Goal: Information Seeking & Learning: Learn about a topic

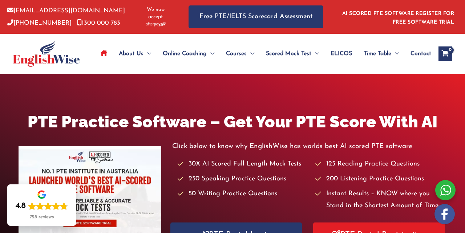
click at [103, 50] on icon "Site Navigation: Main Menu" at bounding box center [104, 53] width 7 height 6
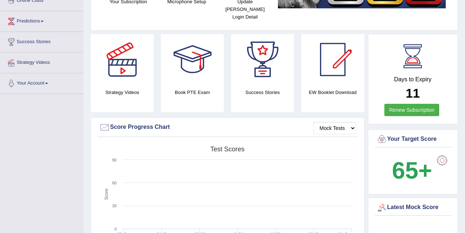
scroll to position [105, 0]
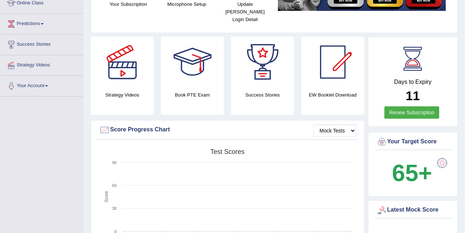
click at [185, 79] on div at bounding box center [192, 62] width 51 height 51
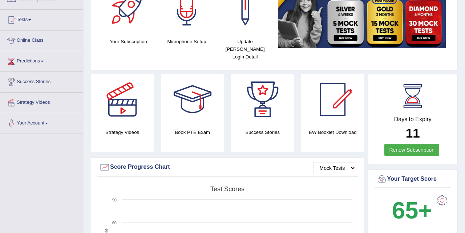
scroll to position [67, 0]
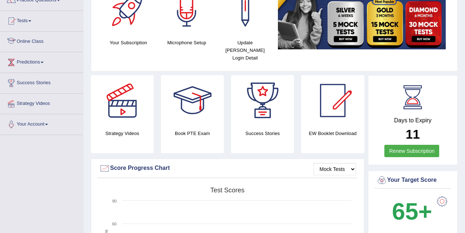
click at [45, 42] on link "Online Class" at bounding box center [41, 41] width 83 height 18
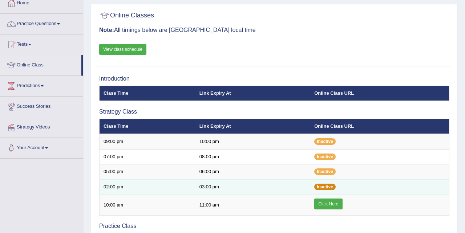
scroll to position [39, 0]
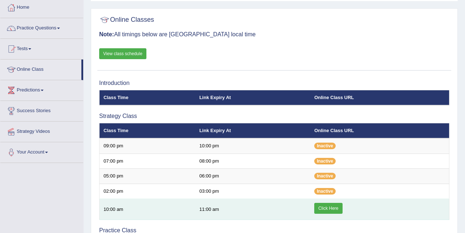
click at [327, 209] on link "Click Here" at bounding box center [328, 208] width 28 height 11
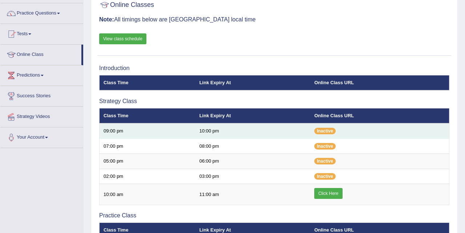
scroll to position [58, 0]
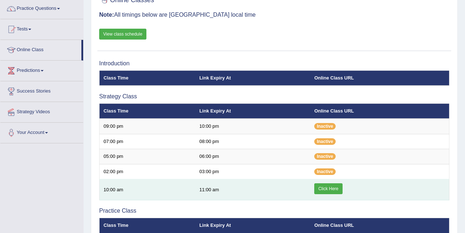
click at [329, 185] on link "Click Here" at bounding box center [328, 189] width 28 height 11
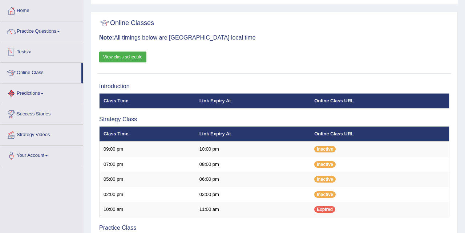
scroll to position [19, 0]
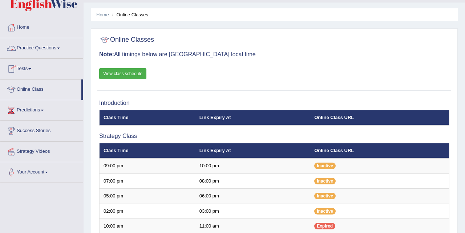
click at [60, 48] on span at bounding box center [58, 48] width 3 height 1
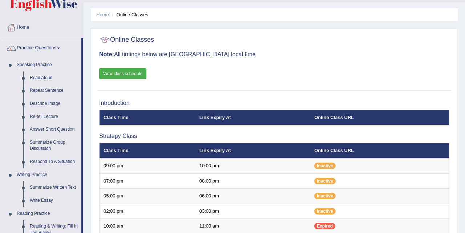
click at [50, 76] on link "Read Aloud" at bounding box center [54, 78] width 55 height 13
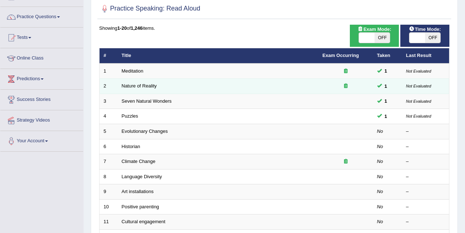
scroll to position [56, 0]
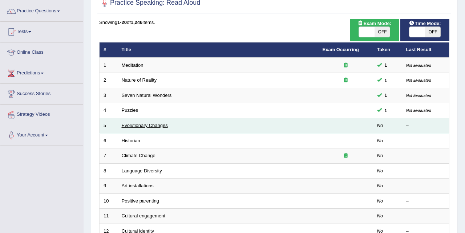
click at [143, 125] on link "Evolutionary Changes" at bounding box center [145, 125] width 46 height 5
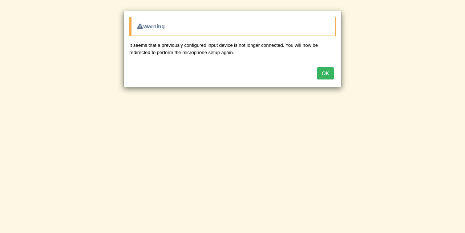
scroll to position [47, 0]
click at [322, 73] on button "OK" at bounding box center [325, 73] width 17 height 12
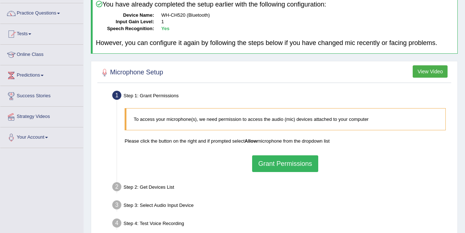
scroll to position [58, 0]
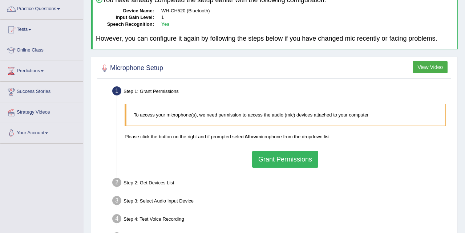
click at [284, 158] on button "Grant Permissions" at bounding box center [285, 159] width 66 height 17
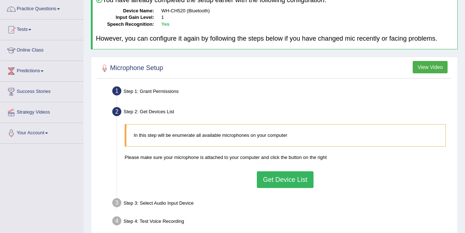
click at [284, 175] on button "Get Device List" at bounding box center [285, 180] width 57 height 17
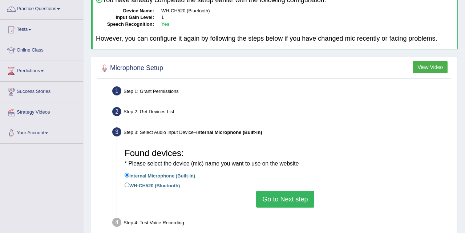
click at [130, 185] on label "WH-CH520 (Bluetooth)" at bounding box center [152, 185] width 55 height 8
click at [129, 185] on input "WH-CH520 (Bluetooth)" at bounding box center [127, 185] width 5 height 5
radio input "true"
click at [279, 197] on button "Go to Next step" at bounding box center [285, 199] width 58 height 17
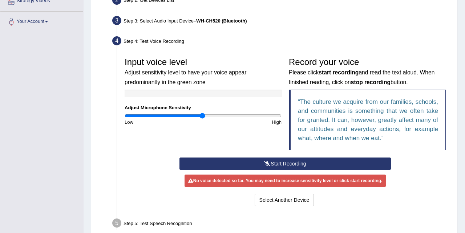
scroll to position [172, 0]
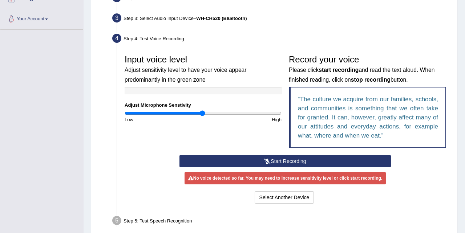
click at [271, 160] on button "Start Recording" at bounding box center [286, 161] width 212 height 12
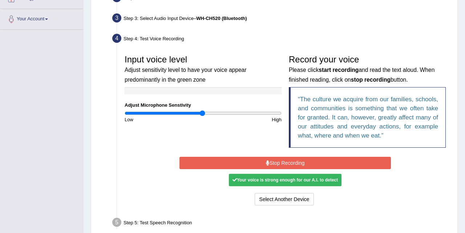
click at [271, 160] on button "Stop Recording" at bounding box center [286, 163] width 212 height 12
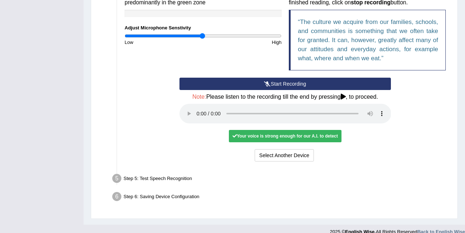
scroll to position [251, 0]
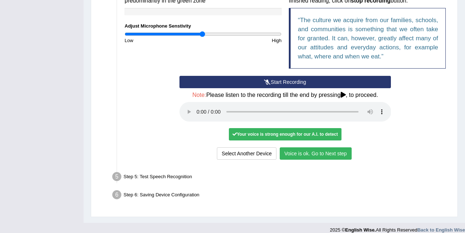
click at [299, 153] on button "Voice is ok. Go to Next step" at bounding box center [316, 154] width 72 height 12
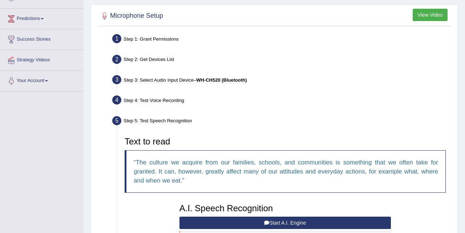
scroll to position [0, 0]
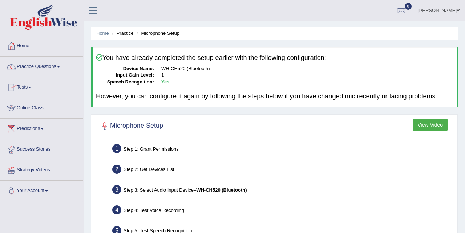
click at [57, 68] on link "Practice Questions" at bounding box center [41, 66] width 83 height 18
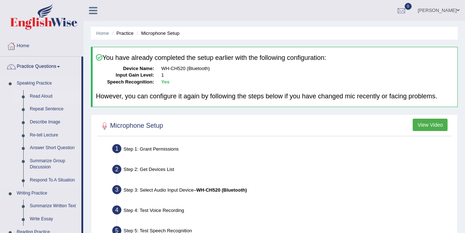
click at [49, 96] on link "Read Aloud" at bounding box center [54, 96] width 55 height 13
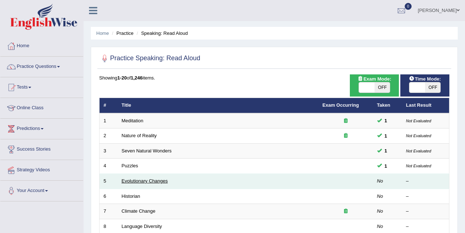
click at [132, 182] on link "Evolutionary Changes" at bounding box center [145, 180] width 46 height 5
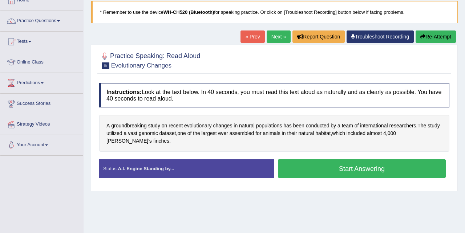
scroll to position [50, 0]
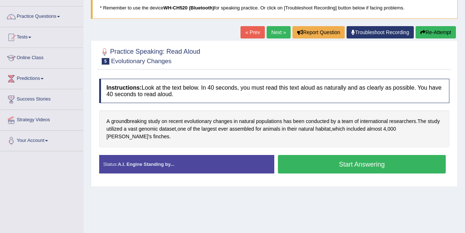
click at [332, 160] on button "Start Answering" at bounding box center [362, 164] width 168 height 19
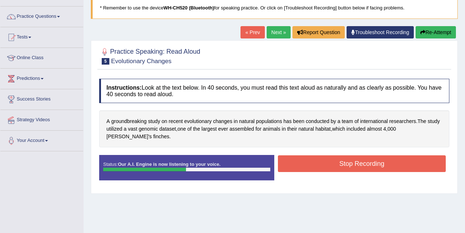
click at [330, 164] on button "Stop Recording" at bounding box center [362, 164] width 168 height 17
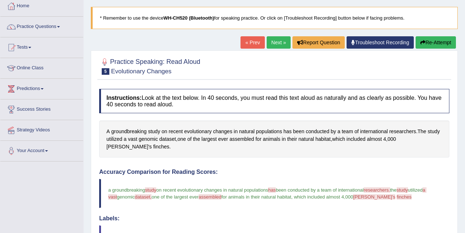
scroll to position [42, 0]
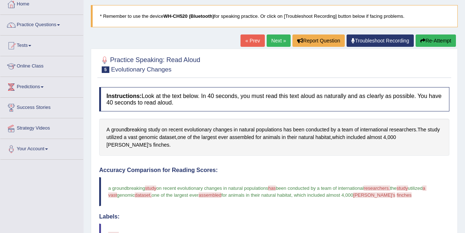
click at [269, 37] on link "Next »" at bounding box center [279, 41] width 24 height 12
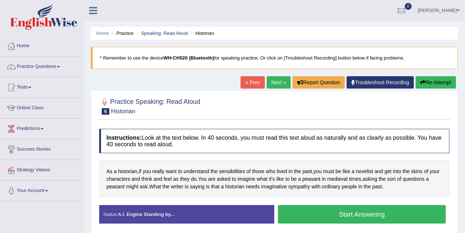
click at [371, 214] on button "Start Answering" at bounding box center [362, 214] width 168 height 19
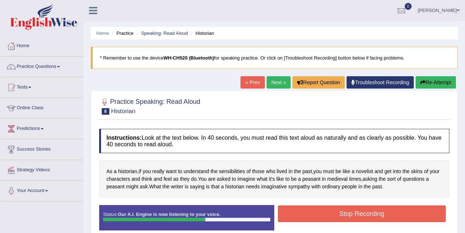
click at [371, 214] on button "Stop Recording" at bounding box center [362, 214] width 168 height 17
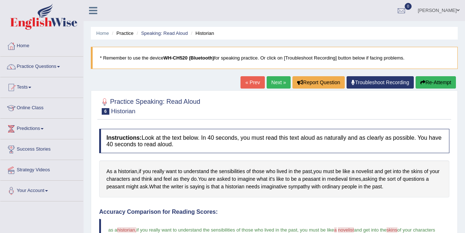
click at [275, 82] on link "Next »" at bounding box center [279, 82] width 24 height 12
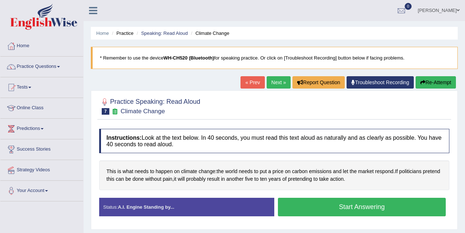
click at [319, 205] on button "Start Answering" at bounding box center [362, 207] width 168 height 19
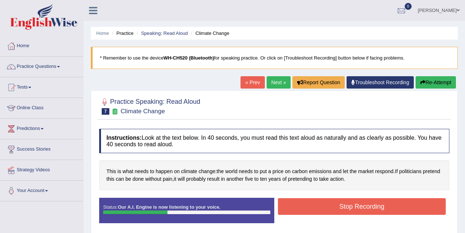
click at [319, 205] on button "Stop Recording" at bounding box center [362, 206] width 168 height 17
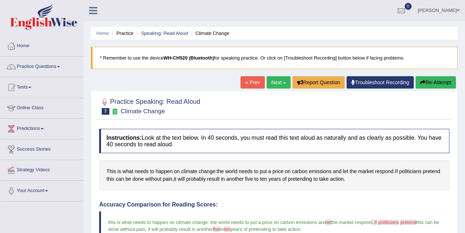
click at [437, 85] on button "Re-Attempt" at bounding box center [436, 82] width 40 height 12
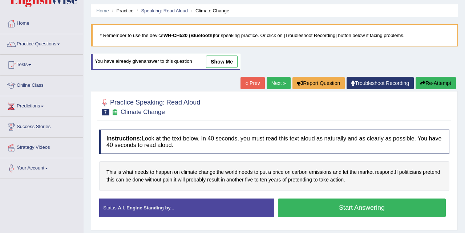
scroll to position [24, 0]
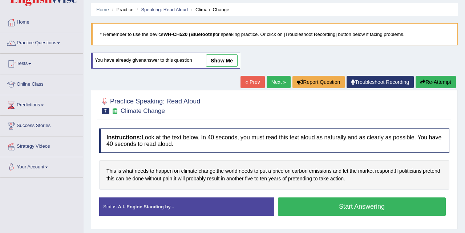
click at [247, 79] on link "« Prev" at bounding box center [253, 82] width 24 height 12
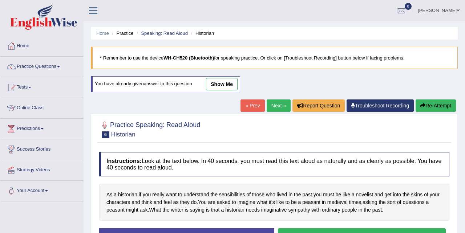
click at [278, 106] on link "Next »" at bounding box center [279, 106] width 24 height 12
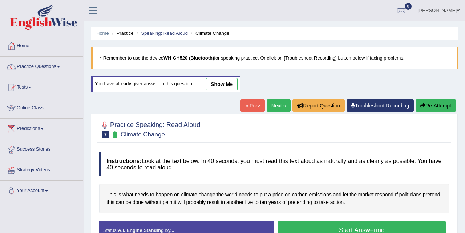
click at [278, 106] on link "Next »" at bounding box center [279, 106] width 24 height 12
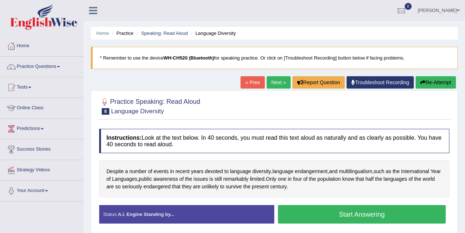
click at [351, 214] on button "Start Answering" at bounding box center [362, 214] width 168 height 19
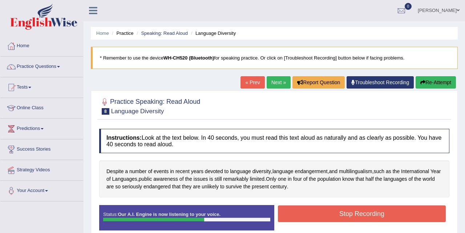
click at [351, 214] on button "Stop Recording" at bounding box center [362, 214] width 168 height 17
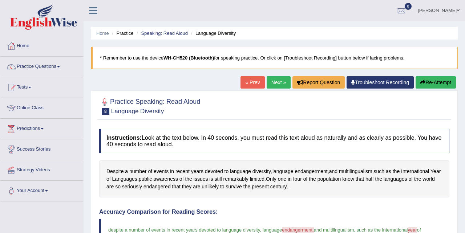
click at [270, 82] on link "Next »" at bounding box center [279, 82] width 24 height 12
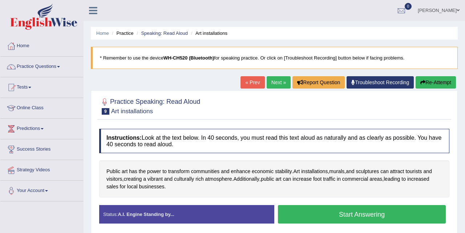
click at [331, 213] on button "Start Answering" at bounding box center [362, 214] width 168 height 19
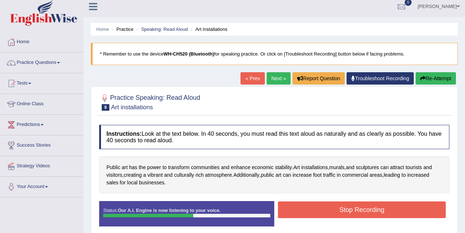
scroll to position [6, 0]
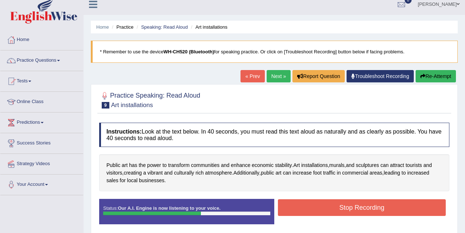
click at [334, 207] on button "Stop Recording" at bounding box center [362, 208] width 168 height 17
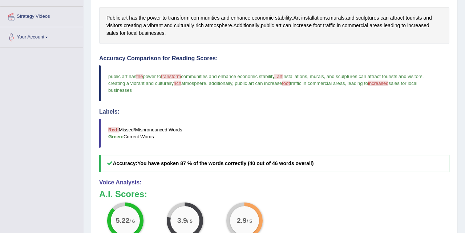
scroll to position [0, 0]
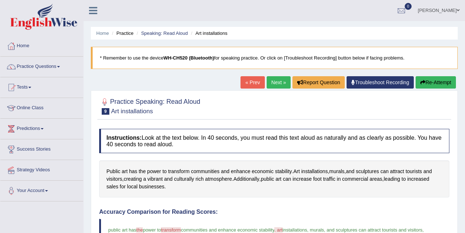
click at [274, 80] on link "Next »" at bounding box center [279, 82] width 24 height 12
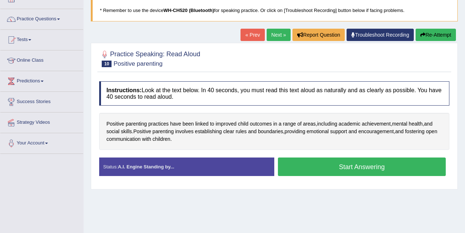
scroll to position [48, 0]
click at [324, 165] on button "Start Answering" at bounding box center [362, 167] width 168 height 19
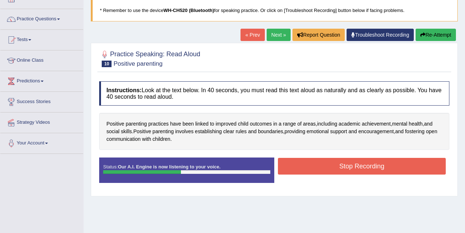
click at [339, 162] on button "Stop Recording" at bounding box center [362, 166] width 168 height 17
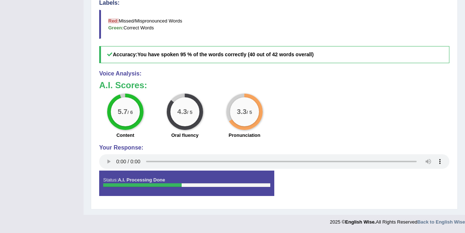
scroll to position [0, 0]
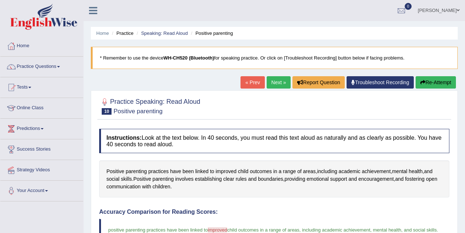
click at [274, 82] on link "Next »" at bounding box center [279, 82] width 24 height 12
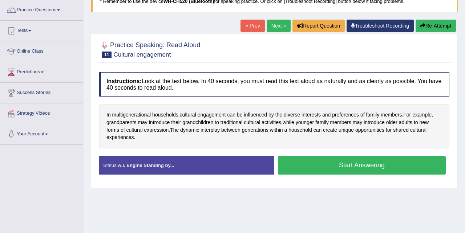
scroll to position [58, 0]
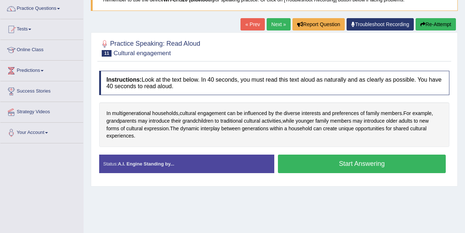
click at [330, 161] on button "Start Answering" at bounding box center [362, 164] width 168 height 19
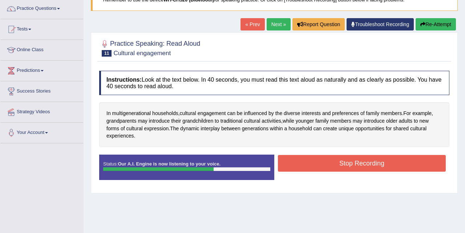
click at [330, 161] on button "Stop Recording" at bounding box center [362, 163] width 168 height 17
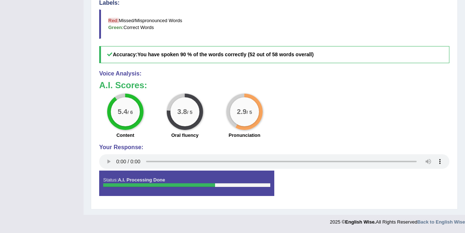
scroll to position [0, 0]
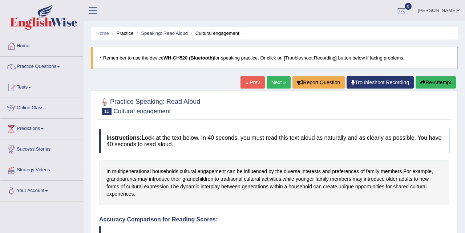
click at [280, 82] on link "Next »" at bounding box center [279, 82] width 24 height 12
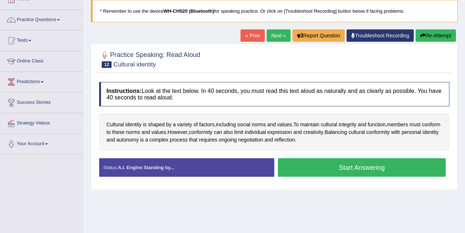
click at [338, 166] on button "Start Answering" at bounding box center [362, 167] width 168 height 19
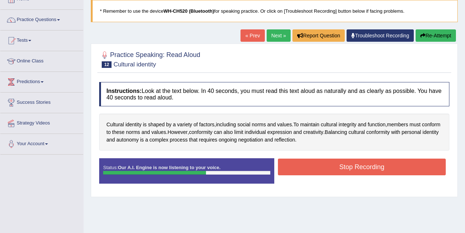
click at [338, 166] on button "Stop Recording" at bounding box center [362, 167] width 168 height 17
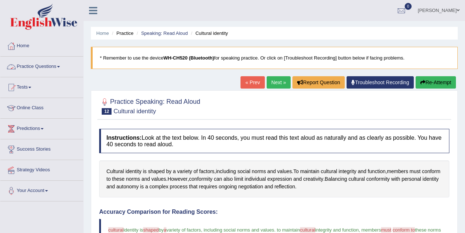
click at [61, 66] on link "Practice Questions" at bounding box center [41, 66] width 83 height 18
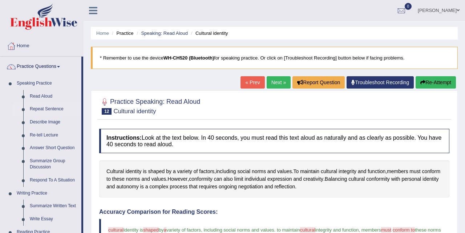
click at [48, 108] on link "Repeat Sentence" at bounding box center [54, 109] width 55 height 13
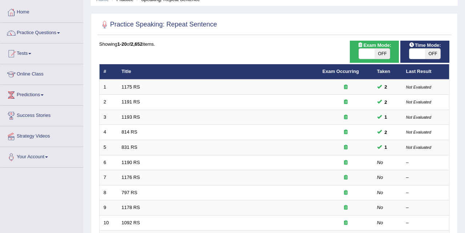
scroll to position [27, 0]
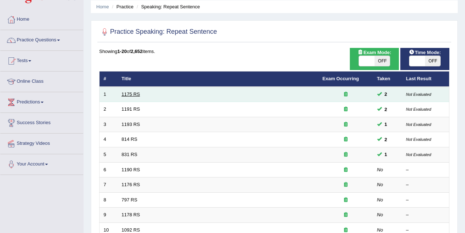
click at [136, 94] on link "1175 RS" at bounding box center [131, 94] width 19 height 5
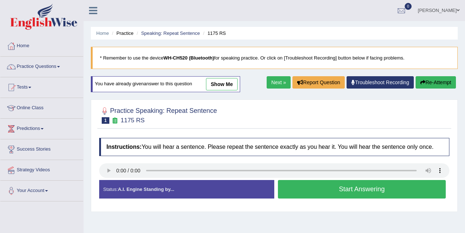
click at [304, 196] on button "Start Answering" at bounding box center [362, 189] width 168 height 19
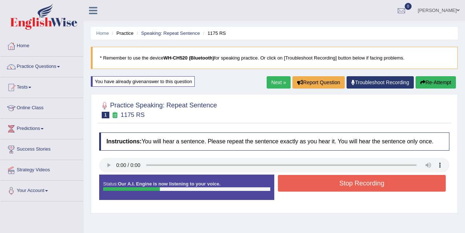
click at [304, 190] on button "Stop Recording" at bounding box center [362, 183] width 168 height 17
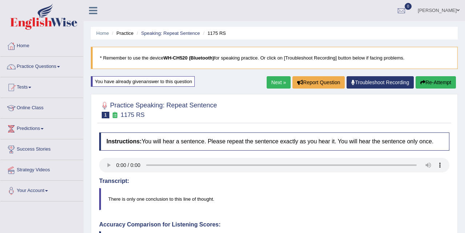
click at [109, 172] on body "Toggle navigation Home Practice Questions Speaking Practice Read Aloud Repeat S…" at bounding box center [232, 116] width 465 height 233
click at [274, 81] on link "Next »" at bounding box center [279, 82] width 24 height 12
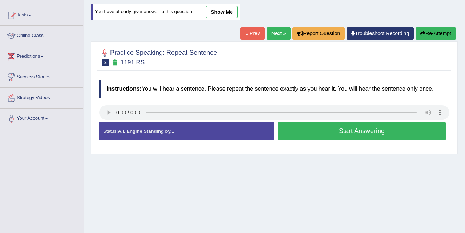
scroll to position [75, 0]
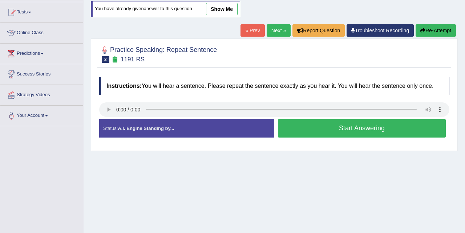
click at [318, 136] on button "Start Answering" at bounding box center [362, 128] width 168 height 19
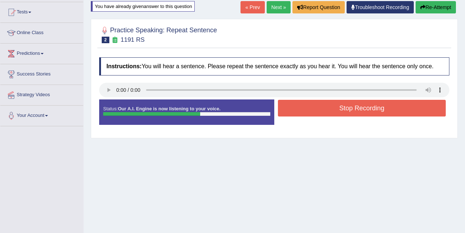
click at [319, 117] on button "Stop Recording" at bounding box center [362, 108] width 168 height 17
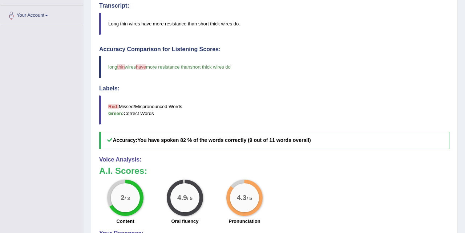
scroll to position [0, 0]
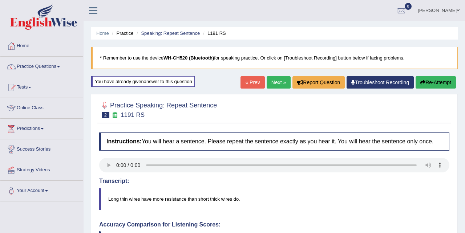
click at [22, 44] on link "Home" at bounding box center [41, 45] width 83 height 18
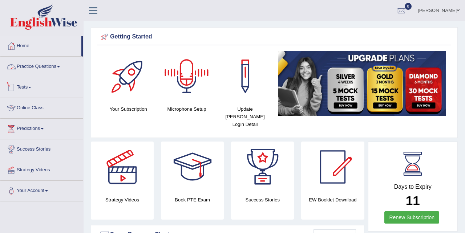
click at [60, 66] on span at bounding box center [58, 66] width 3 height 1
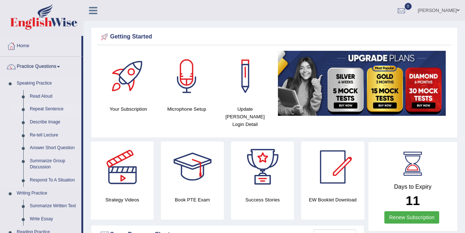
click at [49, 107] on link "Repeat Sentence" at bounding box center [54, 109] width 55 height 13
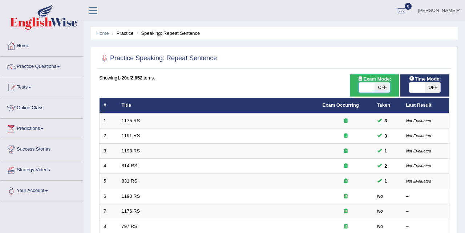
click at [368, 88] on span at bounding box center [367, 88] width 16 height 10
checkbox input "true"
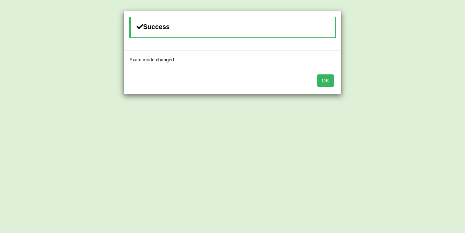
click at [329, 77] on button "OK" at bounding box center [325, 81] width 17 height 12
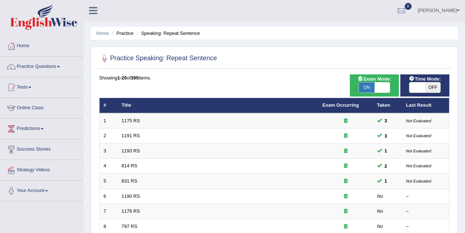
click at [412, 86] on span at bounding box center [418, 88] width 16 height 10
checkbox input "true"
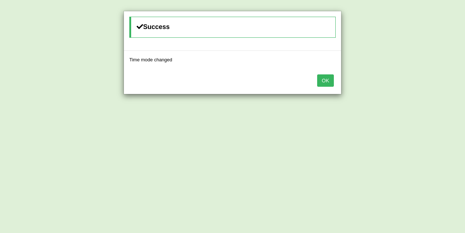
click at [326, 80] on button "OK" at bounding box center [325, 81] width 17 height 12
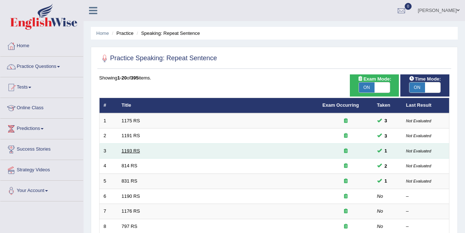
click at [134, 152] on link "1193 RS" at bounding box center [131, 150] width 19 height 5
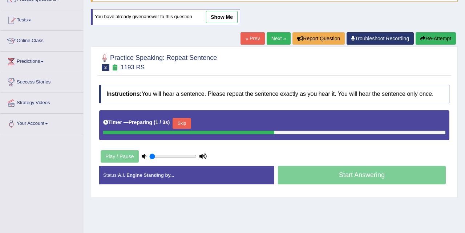
scroll to position [71, 0]
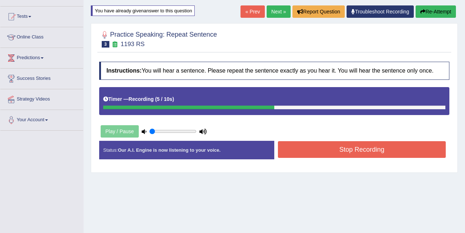
click at [305, 156] on button "Stop Recording" at bounding box center [362, 149] width 168 height 17
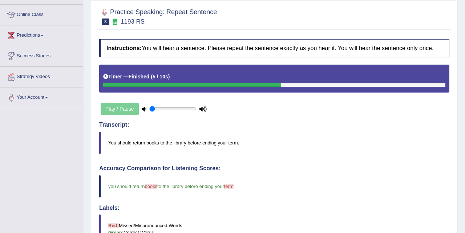
scroll to position [0, 0]
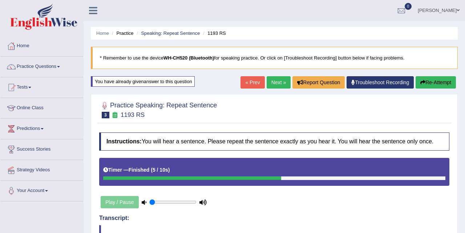
click at [278, 80] on link "Next »" at bounding box center [279, 82] width 24 height 12
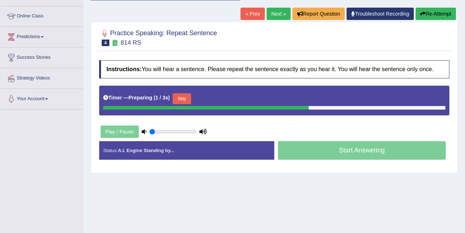
scroll to position [93, 0]
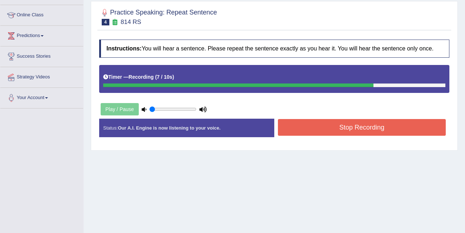
click at [358, 130] on button "Stop Recording" at bounding box center [362, 127] width 168 height 17
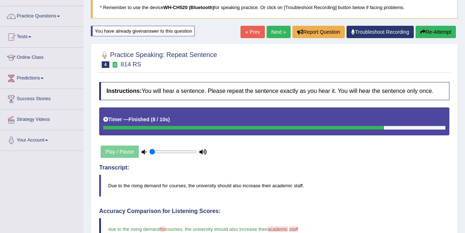
scroll to position [0, 0]
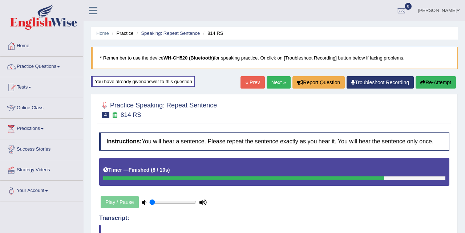
click at [276, 83] on link "Next »" at bounding box center [279, 82] width 24 height 12
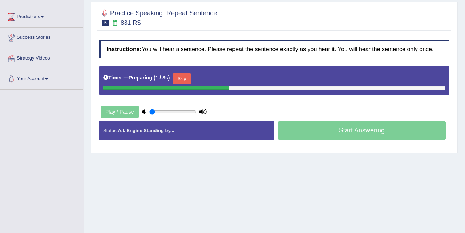
scroll to position [148, 0]
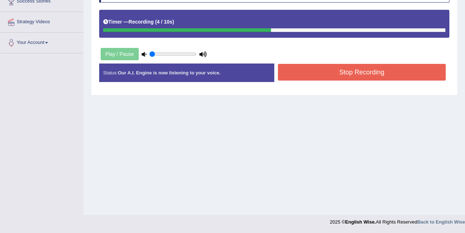
click at [295, 78] on button "Stop Recording" at bounding box center [362, 72] width 168 height 17
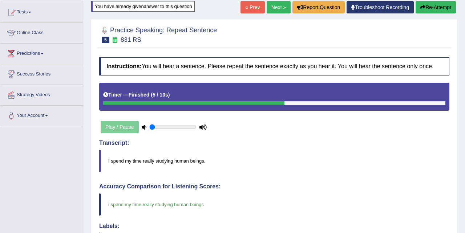
scroll to position [73, 0]
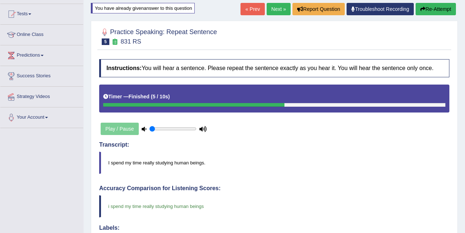
click at [270, 9] on link "Next »" at bounding box center [279, 9] width 24 height 12
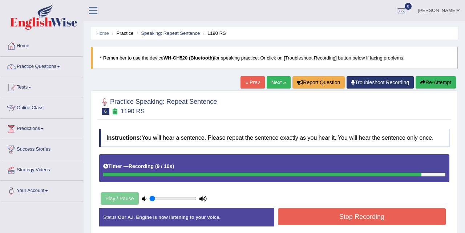
click at [348, 223] on button "Stop Recording" at bounding box center [362, 217] width 168 height 17
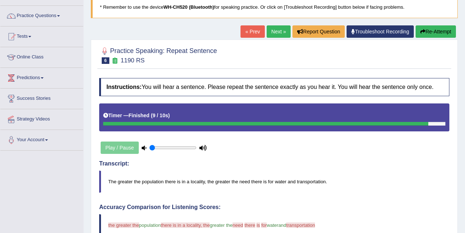
scroll to position [50, 0]
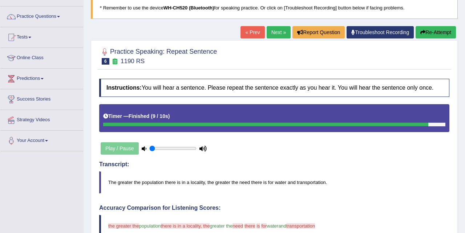
click at [434, 30] on button "Re-Attempt" at bounding box center [436, 32] width 40 height 12
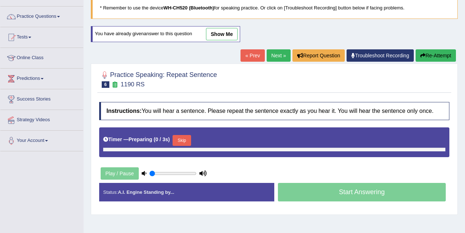
scroll to position [50, 0]
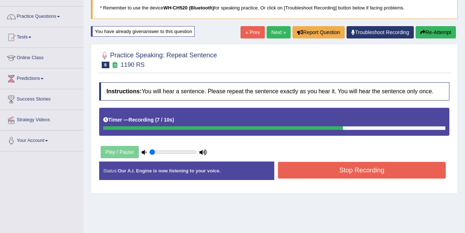
click at [386, 174] on button "Stop Recording" at bounding box center [362, 170] width 168 height 17
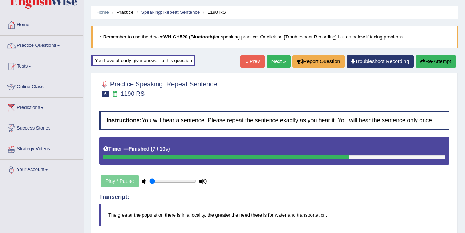
scroll to position [12, 0]
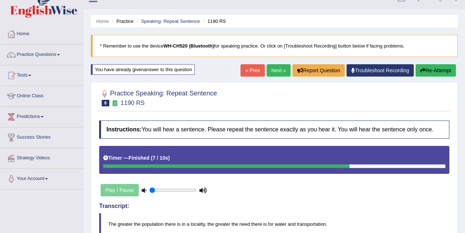
click at [275, 71] on link "Next »" at bounding box center [279, 70] width 24 height 12
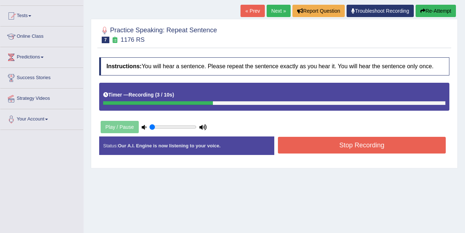
scroll to position [76, 0]
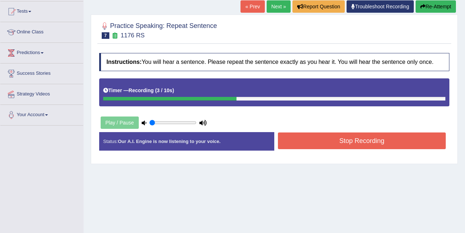
click at [313, 146] on button "Stop Recording" at bounding box center [362, 141] width 168 height 17
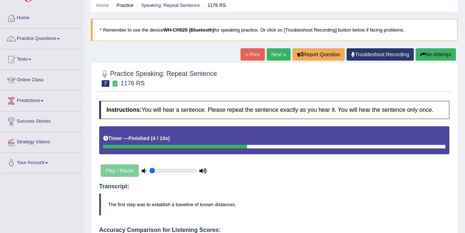
scroll to position [0, 0]
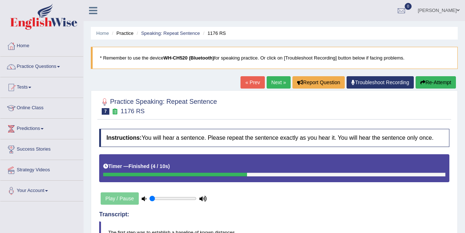
click at [434, 84] on button "Re-Attempt" at bounding box center [436, 82] width 40 height 12
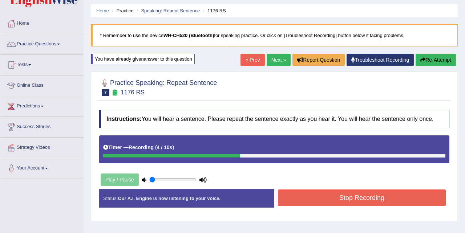
scroll to position [49, 0]
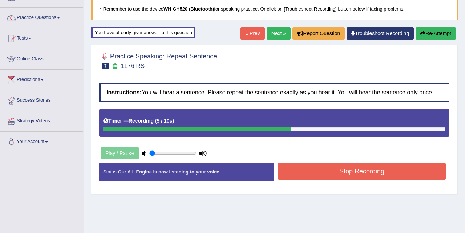
click at [385, 174] on button "Stop Recording" at bounding box center [362, 171] width 168 height 17
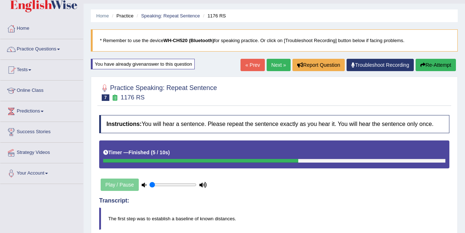
scroll to position [8, 0]
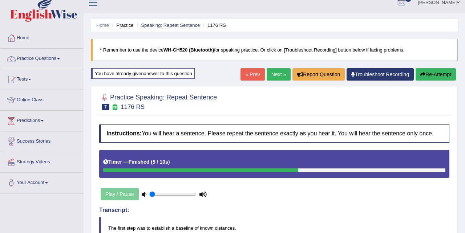
click at [424, 76] on button "Re-Attempt" at bounding box center [436, 74] width 40 height 12
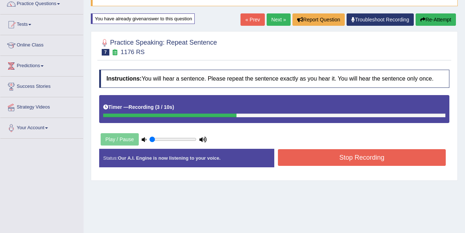
scroll to position [77, 0]
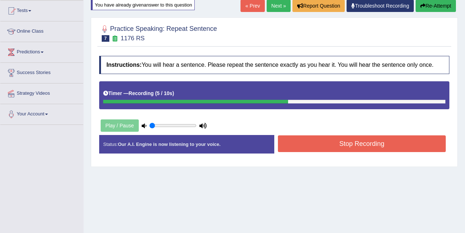
click at [390, 149] on button "Stop Recording" at bounding box center [362, 144] width 168 height 17
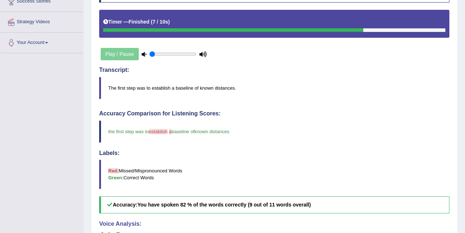
scroll to position [0, 0]
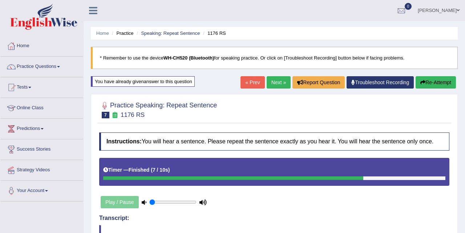
click at [278, 84] on link "Next »" at bounding box center [279, 82] width 24 height 12
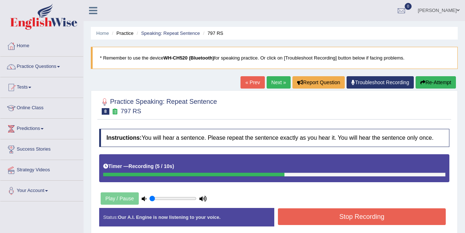
click at [335, 225] on button "Stop Recording" at bounding box center [362, 217] width 168 height 17
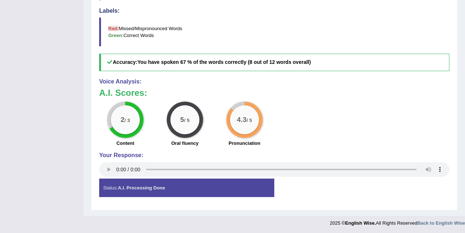
scroll to position [272, 0]
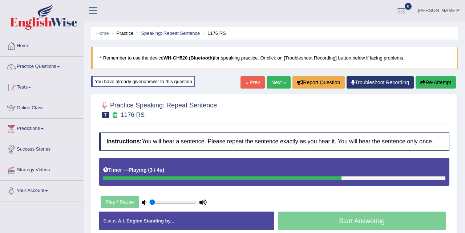
click at [279, 83] on link "Next »" at bounding box center [279, 82] width 24 height 12
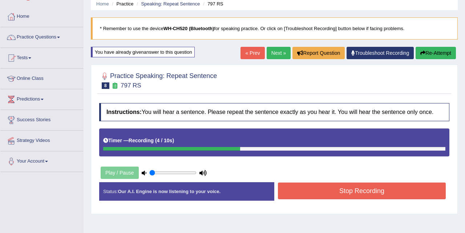
scroll to position [37, 0]
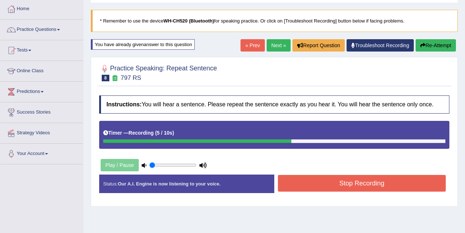
click at [325, 191] on button "Stop Recording" at bounding box center [362, 183] width 168 height 17
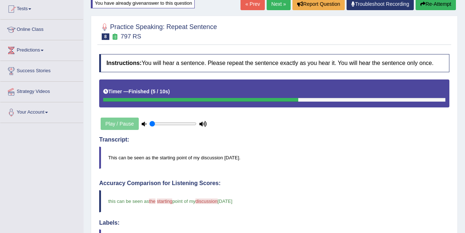
scroll to position [0, 0]
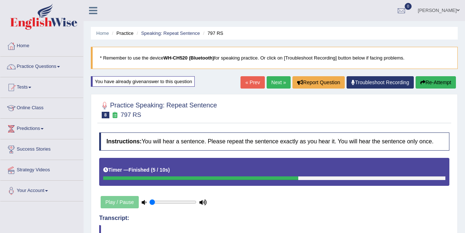
click at [423, 80] on icon "button" at bounding box center [423, 82] width 5 height 5
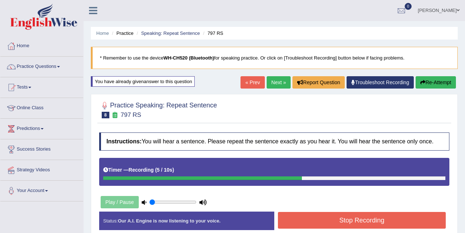
click at [346, 229] on button "Stop Recording" at bounding box center [362, 220] width 168 height 17
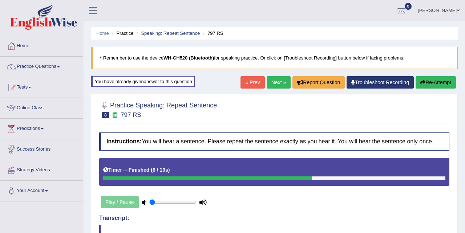
click at [276, 80] on link "Next »" at bounding box center [279, 82] width 24 height 12
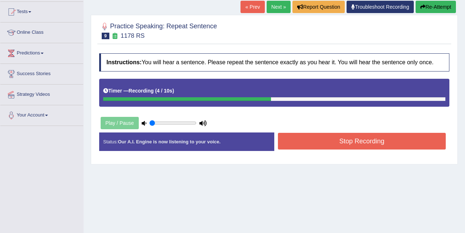
scroll to position [78, 0]
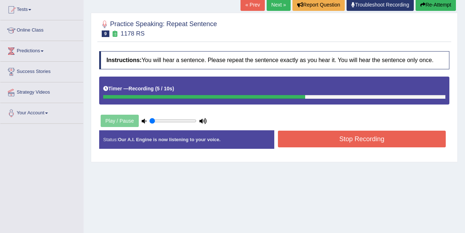
click at [337, 148] on button "Stop Recording" at bounding box center [362, 139] width 168 height 17
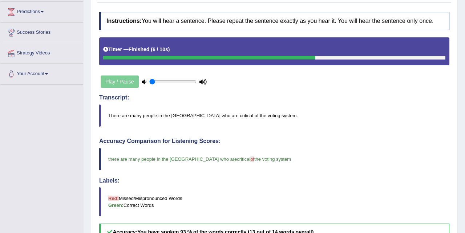
scroll to position [0, 0]
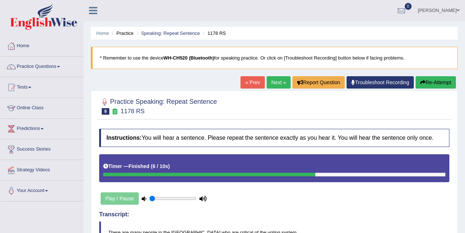
click at [274, 84] on link "Next »" at bounding box center [279, 82] width 24 height 12
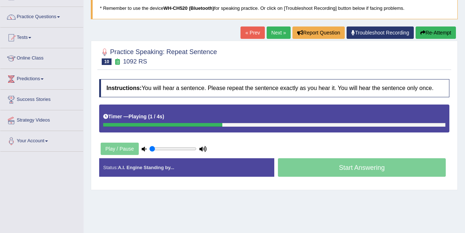
scroll to position [53, 0]
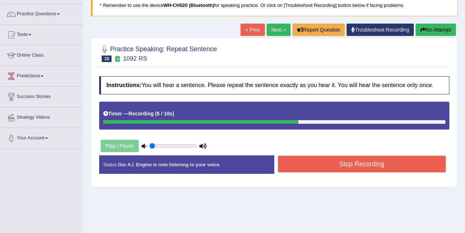
click at [326, 167] on button "Stop Recording" at bounding box center [362, 164] width 168 height 17
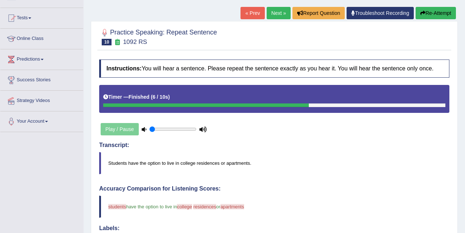
scroll to position [69, 0]
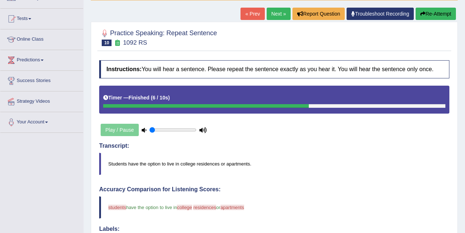
click at [271, 13] on link "Next »" at bounding box center [279, 14] width 24 height 12
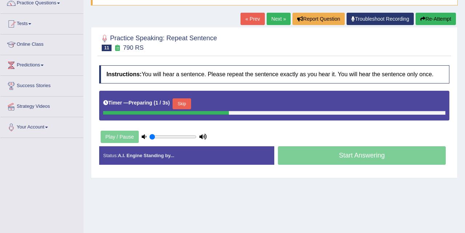
scroll to position [65, 0]
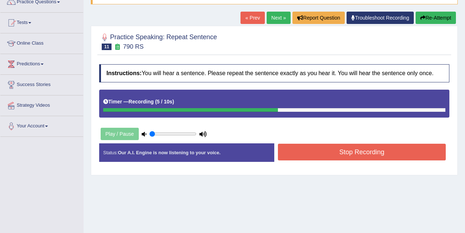
click at [350, 159] on button "Stop Recording" at bounding box center [362, 152] width 168 height 17
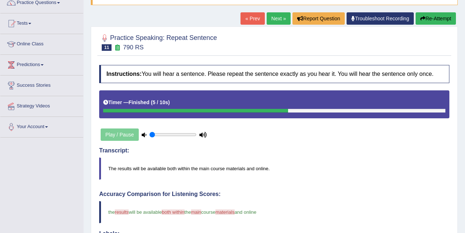
scroll to position [65, 0]
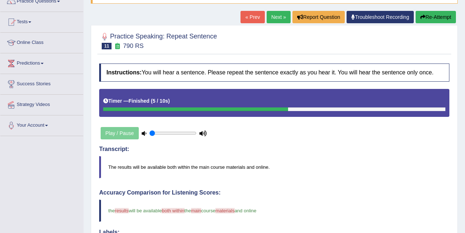
click at [277, 16] on link "Next »" at bounding box center [279, 17] width 24 height 12
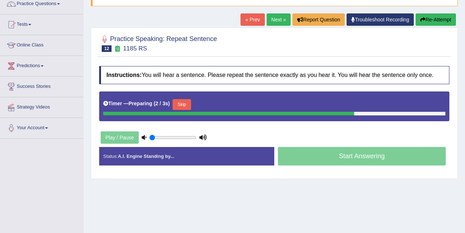
scroll to position [67, 0]
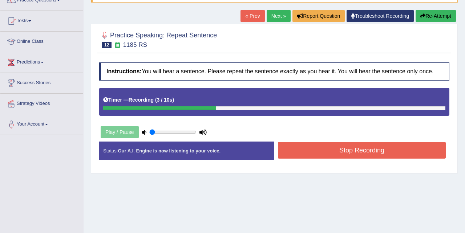
click at [324, 154] on button "Stop Recording" at bounding box center [362, 150] width 168 height 17
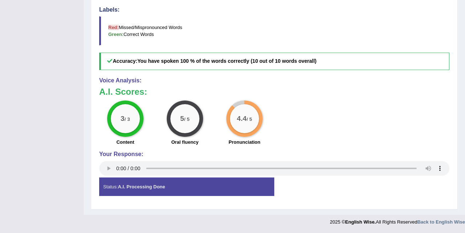
scroll to position [0, 0]
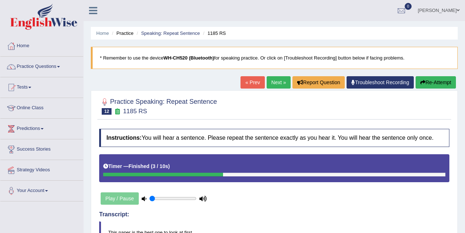
click at [276, 84] on link "Next »" at bounding box center [279, 82] width 24 height 12
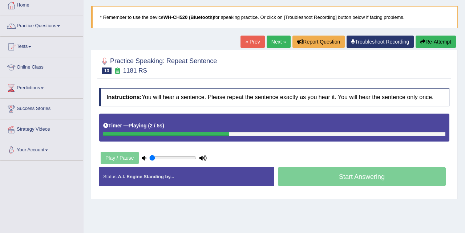
scroll to position [45, 0]
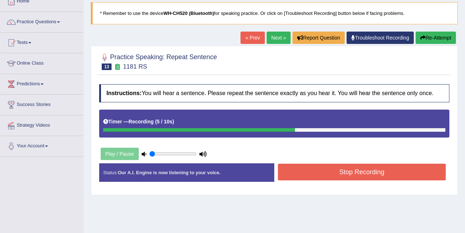
click at [347, 177] on button "Stop Recording" at bounding box center [362, 172] width 168 height 17
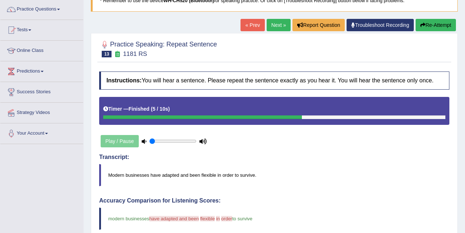
scroll to position [57, 0]
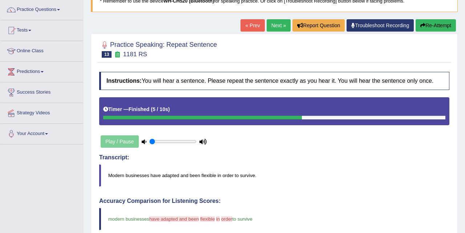
click at [424, 25] on button "Re-Attempt" at bounding box center [436, 25] width 40 height 12
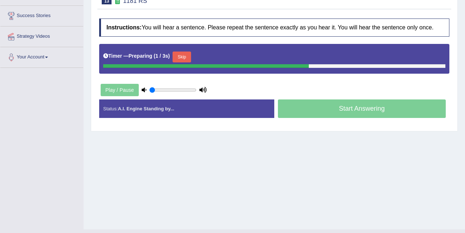
scroll to position [148, 0]
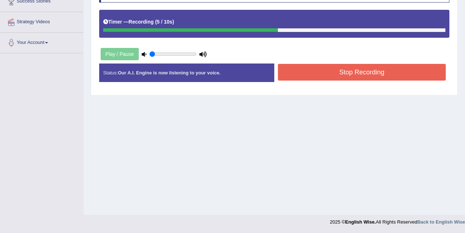
click at [348, 80] on button "Stop Recording" at bounding box center [362, 72] width 168 height 17
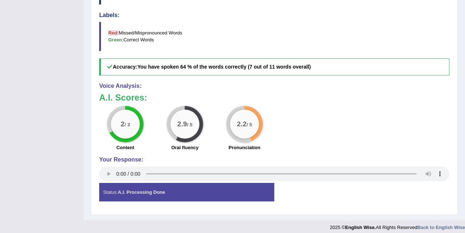
scroll to position [0, 0]
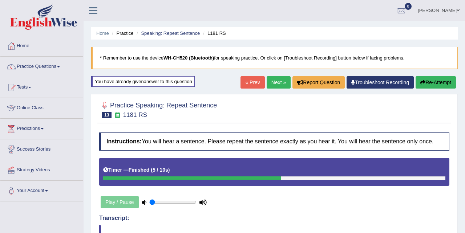
click at [278, 81] on link "Next »" at bounding box center [279, 82] width 24 height 12
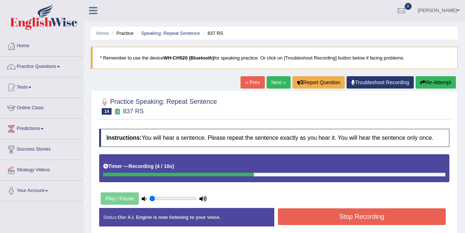
click at [330, 222] on button "Stop Recording" at bounding box center [362, 217] width 168 height 17
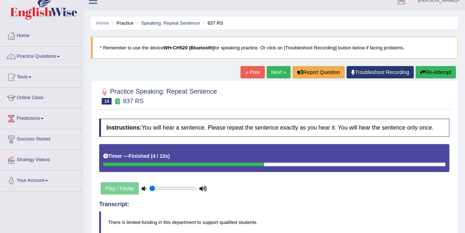
scroll to position [11, 0]
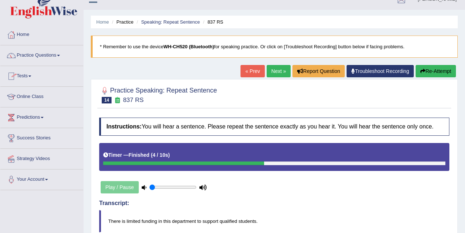
click at [33, 97] on link "Online Class" at bounding box center [41, 96] width 83 height 18
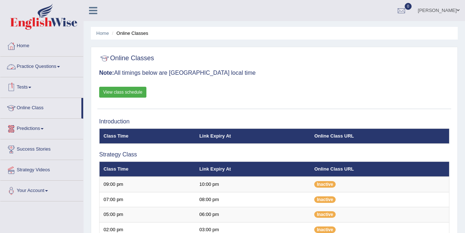
click at [53, 66] on link "Practice Questions" at bounding box center [41, 66] width 83 height 18
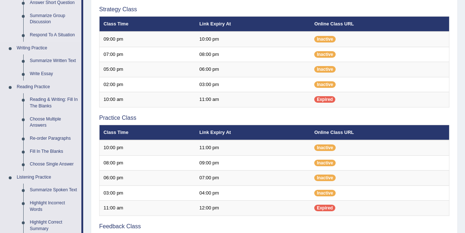
scroll to position [154, 0]
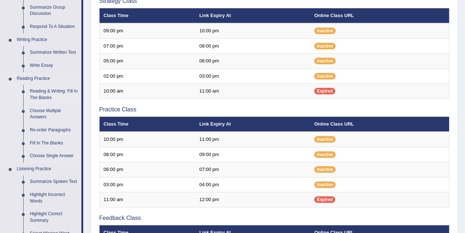
click at [49, 94] on link "Reading & Writing: Fill In The Blanks" at bounding box center [54, 94] width 55 height 19
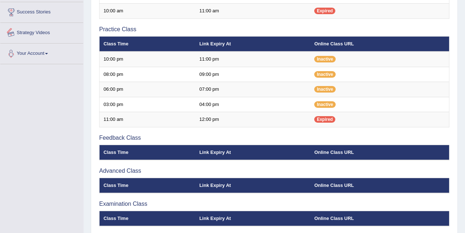
scroll to position [265, 0]
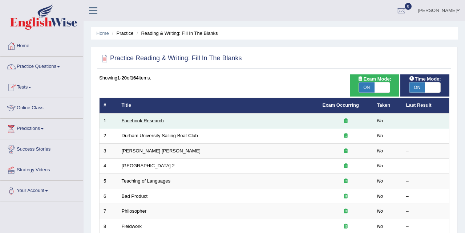
click at [150, 120] on link "Facebook Research" at bounding box center [143, 120] width 42 height 5
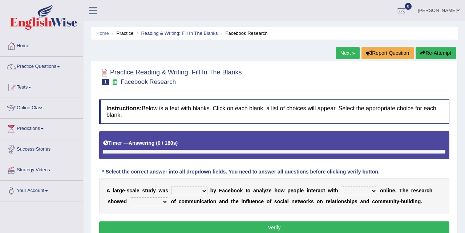
scroll to position [58, 0]
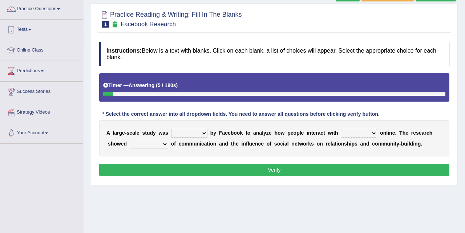
click at [371, 134] on select "together all each other another" at bounding box center [359, 133] width 36 height 9
click at [201, 134] on select "surveyed had asked made" at bounding box center [189, 133] width 36 height 9
select select "surveyed"
click at [373, 132] on select "together all each other another" at bounding box center [359, 133] width 36 height 9
select select "each other"
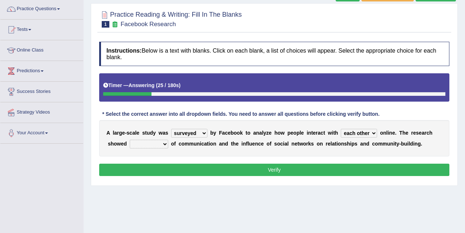
click at [161, 145] on select "advantages standards fellowships patterns" at bounding box center [149, 144] width 39 height 9
select select "advantages"
click at [279, 169] on button "Verify" at bounding box center [274, 170] width 350 height 12
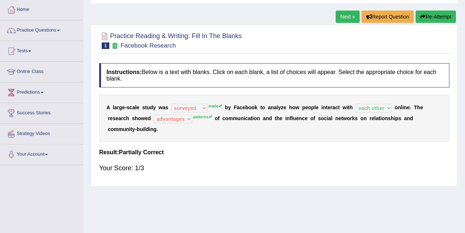
scroll to position [0, 0]
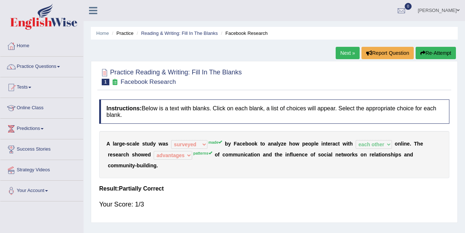
click at [339, 53] on link "Next »" at bounding box center [348, 53] width 24 height 12
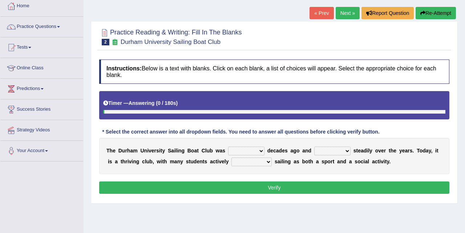
scroll to position [52, 0]
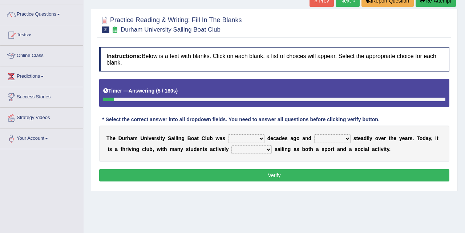
click at [261, 139] on select "found fund founded find" at bounding box center [246, 138] width 36 height 9
select select "founded"
click at [348, 136] on select "grow growing has grown grown" at bounding box center [332, 138] width 36 height 9
click at [345, 137] on select "grow growing has grown grown" at bounding box center [332, 138] width 36 height 9
select select "has grown"
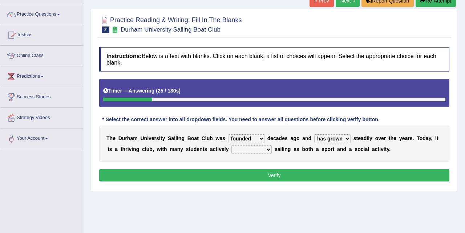
click at [263, 149] on select "enjoy enjoyed are enjoying enjoying" at bounding box center [252, 149] width 40 height 9
select select "enjoying"
click at [267, 176] on button "Verify" at bounding box center [274, 175] width 350 height 12
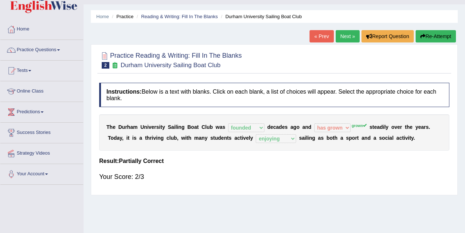
scroll to position [11, 0]
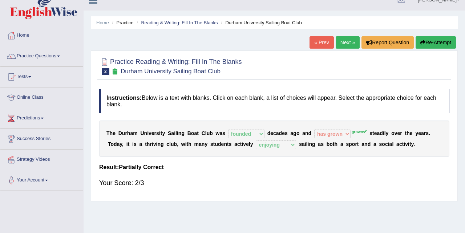
click at [345, 41] on link "Next »" at bounding box center [348, 42] width 24 height 12
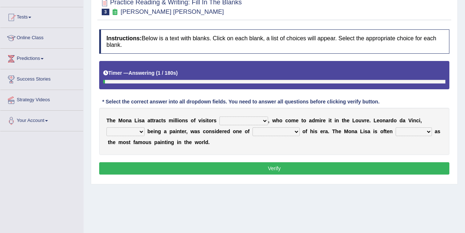
scroll to position [80, 0]
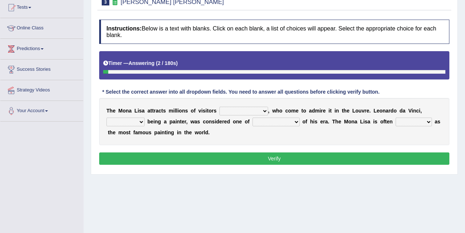
click at [266, 113] on select "around the year the all year all year round per year" at bounding box center [244, 111] width 49 height 9
select select "around the year"
click at [142, 121] on select "rather than as much as as well as as long as" at bounding box center [125, 122] width 38 height 9
select select "as well as"
click at [297, 121] on select "better artists artist the better artist the best artists" at bounding box center [276, 122] width 47 height 9
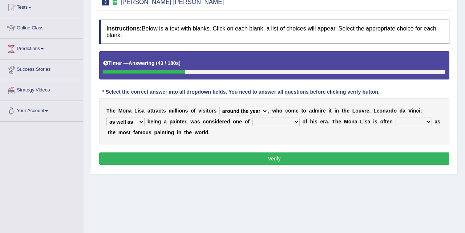
select select "the better artist"
click at [419, 119] on select "classified suggested predicted described" at bounding box center [414, 122] width 36 height 9
click at [424, 120] on select "classified suggested predicted described" at bounding box center [414, 122] width 36 height 9
select select "classified"
click at [297, 160] on button "Verify" at bounding box center [274, 159] width 350 height 12
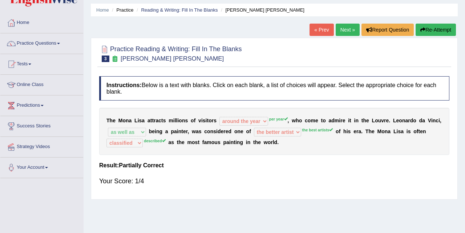
scroll to position [22, 0]
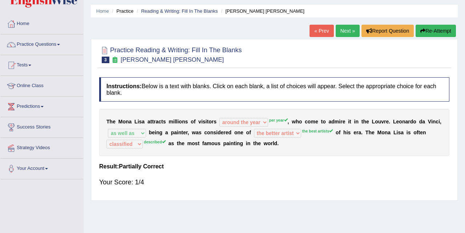
click at [314, 134] on div "T h e M o n a L i s a a t t r a c t s m i l l i o n s o f v i s i t o r s aroun…" at bounding box center [274, 132] width 350 height 47
click at [423, 25] on button "Re-Attempt" at bounding box center [436, 31] width 40 height 12
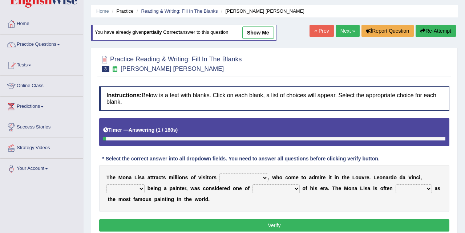
click at [297, 186] on select "better artists artist the better artist the best artists" at bounding box center [276, 189] width 47 height 9
click at [426, 189] on select "classified suggested predicted described" at bounding box center [414, 189] width 36 height 9
select select "described"
click at [289, 188] on select "better artists artist the better artist the best artists" at bounding box center [276, 189] width 47 height 9
select select "the best artists"
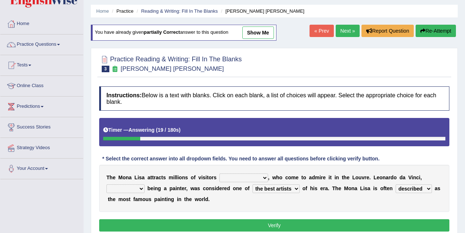
click at [261, 174] on select "around the year the all year all year round per year" at bounding box center [244, 178] width 49 height 9
select select "per year"
click at [142, 190] on select "rather than as much as as well as as long as" at bounding box center [125, 189] width 38 height 9
select select "as well as"
click at [242, 229] on button "Verify" at bounding box center [274, 226] width 350 height 12
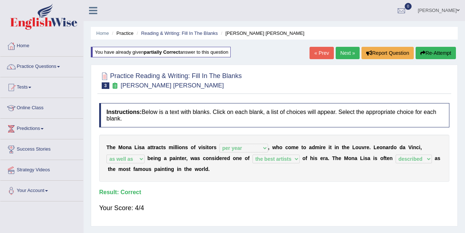
click at [342, 51] on link "Next »" at bounding box center [348, 53] width 24 height 12
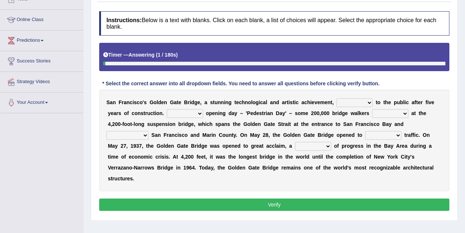
scroll to position [92, 0]
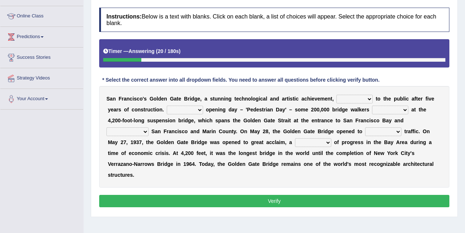
click at [367, 101] on select "opens closes appears equals" at bounding box center [355, 99] width 36 height 9
select select "opens"
click at [195, 110] on select "On During Since When" at bounding box center [185, 110] width 36 height 9
select select "During"
click at [399, 112] on select "stationed looked marveled laughed" at bounding box center [390, 110] width 36 height 9
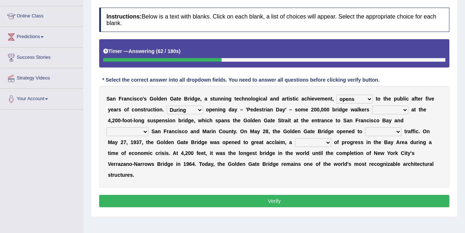
select select "looked"
click at [149, 133] on b at bounding box center [150, 132] width 3 height 6
click at [146, 132] on select "separates connects channels differentiates" at bounding box center [127, 132] width 42 height 9
select select "connects"
click at [389, 133] on select "aquatic vehicular airborne watertight" at bounding box center [383, 132] width 36 height 9
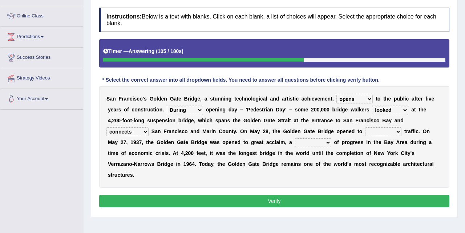
select select "airborne"
click at [320, 144] on select "denial symbol technique yield" at bounding box center [313, 142] width 36 height 9
select select "symbol"
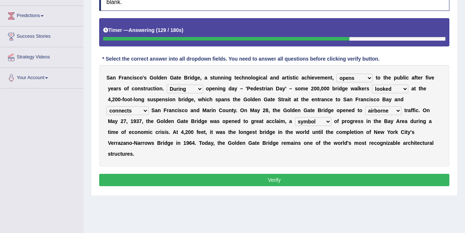
scroll to position [117, 0]
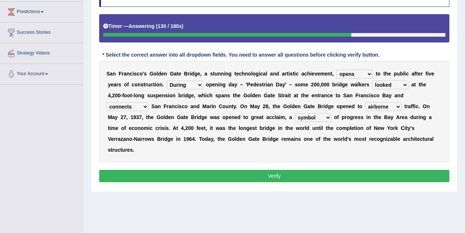
click at [261, 174] on button "Verify" at bounding box center [274, 176] width 350 height 12
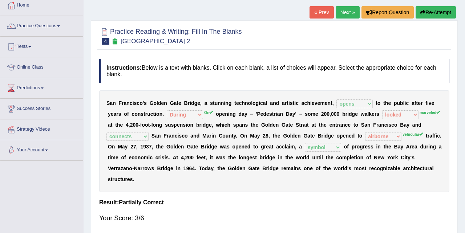
scroll to position [19, 0]
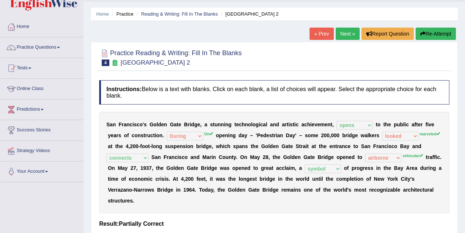
click at [430, 37] on button "Re-Attempt" at bounding box center [436, 34] width 40 height 12
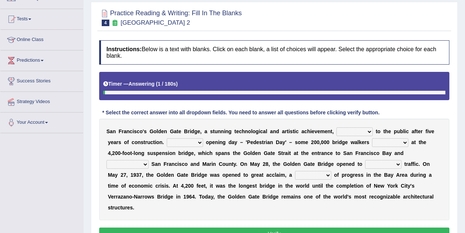
scroll to position [75, 0]
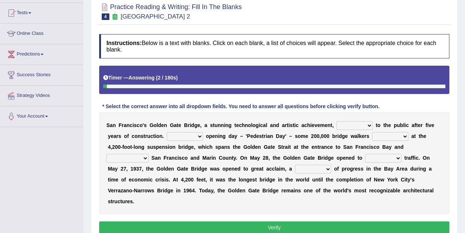
click at [355, 126] on select "opens closes appears equals" at bounding box center [355, 125] width 36 height 9
select select "opens"
click at [200, 136] on select "On During Since When" at bounding box center [185, 136] width 36 height 9
select select "On"
click at [405, 132] on div "S a n F r a n c i s c o ' s G o l d e n G a t e B r i d g e , a s t u n n i n g…" at bounding box center [274, 164] width 350 height 102
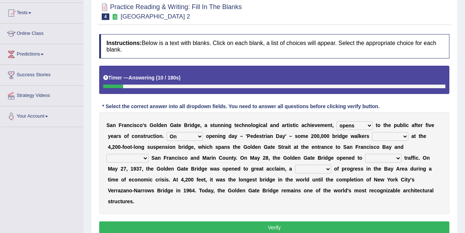
click at [405, 137] on select "stationed looked marveled laughed" at bounding box center [390, 136] width 36 height 9
select select "marveled"
click at [147, 159] on select "separates connects channels differentiates" at bounding box center [127, 158] width 42 height 9
select select "connects"
click at [397, 158] on select "aquatic vehicular airborne watertight" at bounding box center [383, 158] width 36 height 9
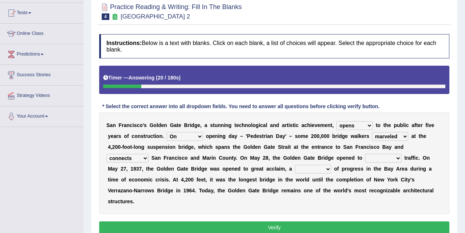
select select "vehicular"
click at [318, 167] on select "denial symbol technique yield" at bounding box center [313, 169] width 36 height 9
select select "symbol"
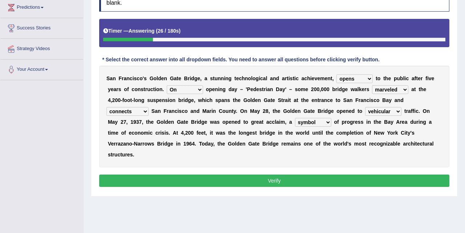
scroll to position [124, 0]
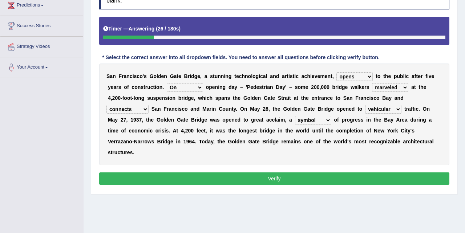
click at [308, 182] on button "Verify" at bounding box center [274, 179] width 350 height 12
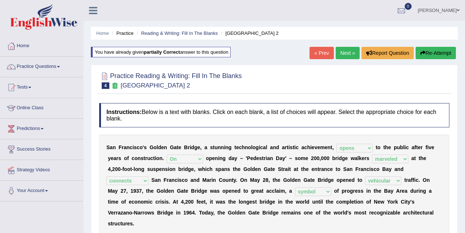
scroll to position [0, 0]
click at [340, 52] on link "Next »" at bounding box center [348, 53] width 24 height 12
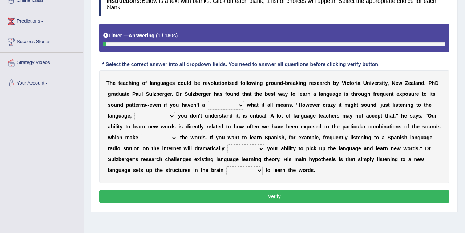
scroll to position [109, 0]
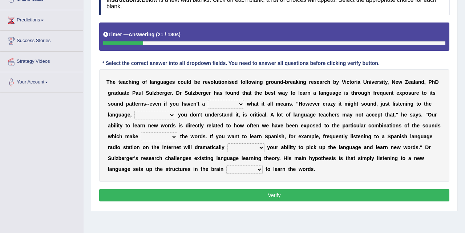
click at [235, 104] on select "dew claw clue due" at bounding box center [226, 104] width 36 height 9
select select "clue"
click at [169, 117] on select "but also all together even though if so" at bounding box center [154, 115] width 41 height 9
select select "even though"
click at [169, 115] on select "but also all together even though if so" at bounding box center [154, 115] width 41 height 9
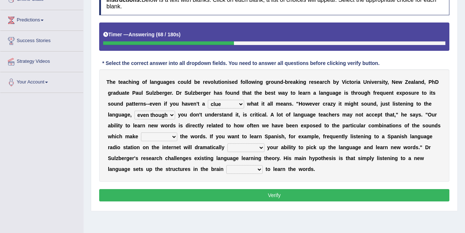
click at [174, 138] on select "down up of on" at bounding box center [159, 137] width 36 height 9
select select "of"
click at [263, 146] on select "evaluate exaggerate describe boost" at bounding box center [246, 148] width 37 height 9
select select "boost"
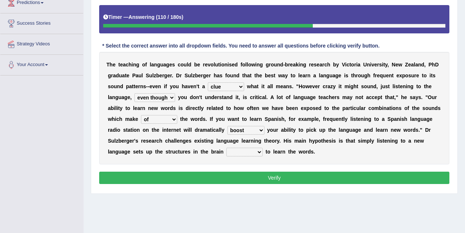
scroll to position [129, 0]
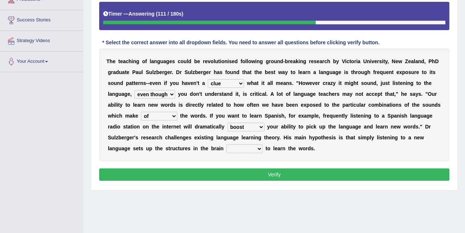
click at [257, 149] on select "requiring required directed to require" at bounding box center [244, 149] width 36 height 9
select select "to require"
click at [258, 149] on select "requiring required directed to require" at bounding box center [244, 149] width 36 height 9
click at [270, 175] on button "Verify" at bounding box center [274, 175] width 350 height 12
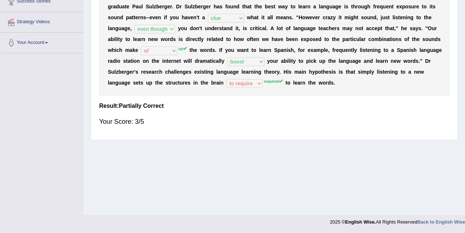
scroll to position [0, 0]
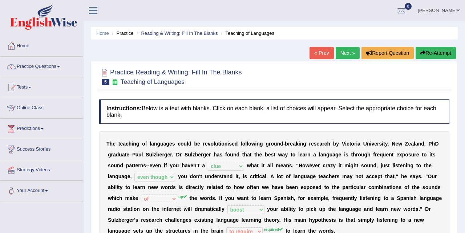
click at [345, 51] on link "Next »" at bounding box center [348, 53] width 24 height 12
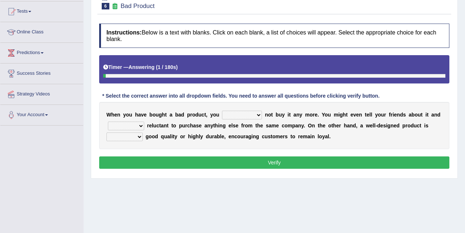
scroll to position [77, 0]
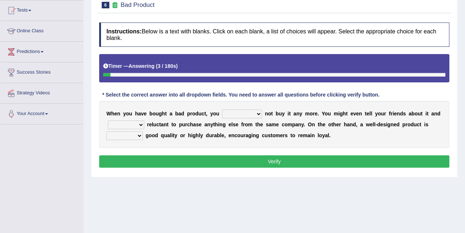
click at [252, 113] on select "would have should have should" at bounding box center [242, 114] width 40 height 9
select select "should"
click at [139, 125] on select "is are be being" at bounding box center [126, 125] width 36 height 9
select select "being"
click at [137, 137] on select "both also neither either" at bounding box center [124, 136] width 36 height 9
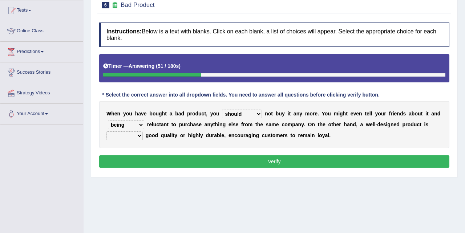
select select "also"
click at [187, 161] on button "Verify" at bounding box center [274, 162] width 350 height 12
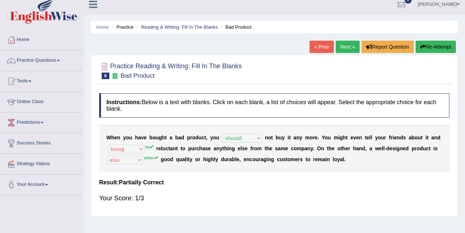
scroll to position [4, 0]
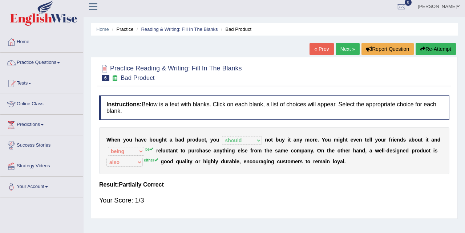
click at [348, 49] on link "Next »" at bounding box center [348, 49] width 24 height 12
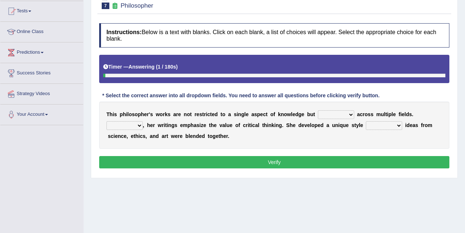
scroll to position [86, 0]
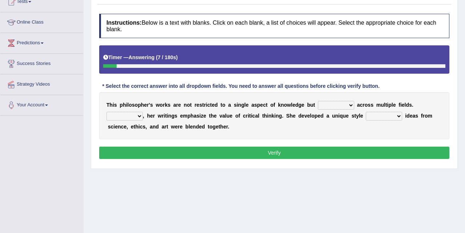
click at [346, 105] on select "constrain contain assemble extend" at bounding box center [336, 105] width 36 height 9
select select "extend"
click at [139, 116] on select "Rather So Moreover Likely" at bounding box center [124, 116] width 36 height 9
select select "Moreover"
click at [398, 115] on select "in that that which in which" at bounding box center [384, 116] width 36 height 9
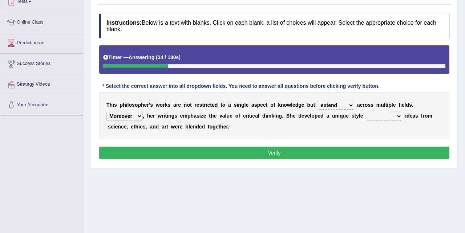
select select "in which"
click at [321, 150] on button "Verify" at bounding box center [274, 153] width 350 height 12
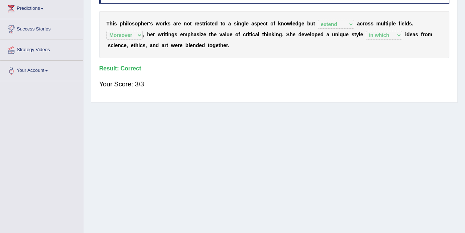
scroll to position [0, 0]
